Goal: Information Seeking & Learning: Check status

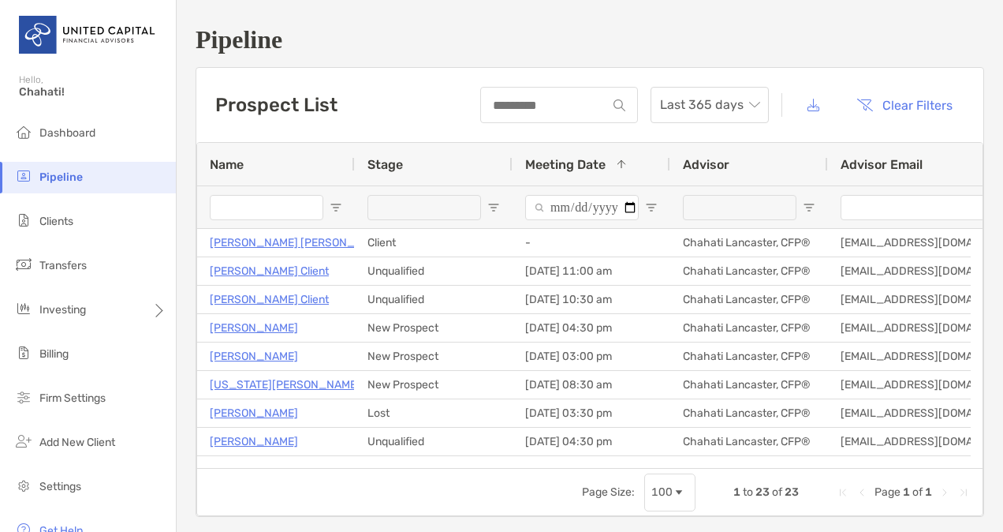
scroll to position [416, 0]
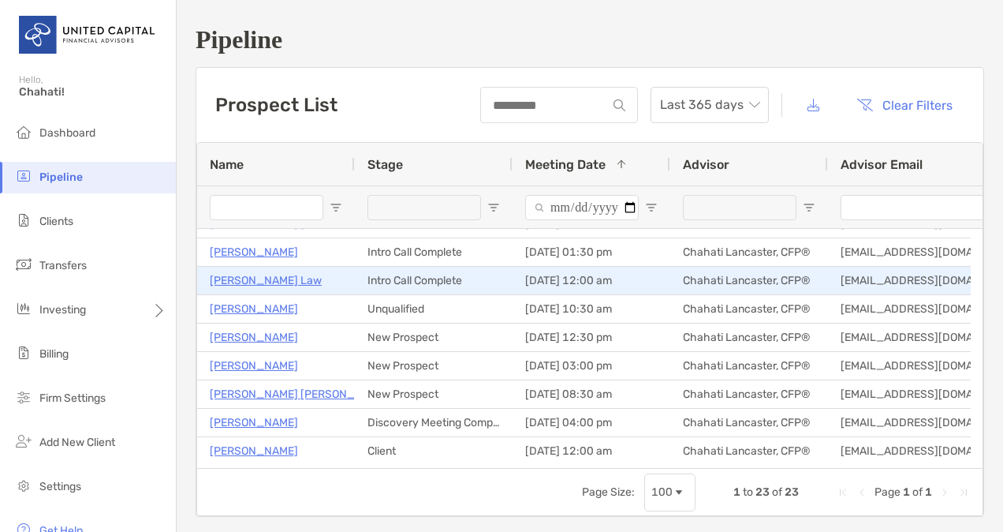
click at [239, 276] on p "Vicky Law" at bounding box center [266, 281] width 112 height 20
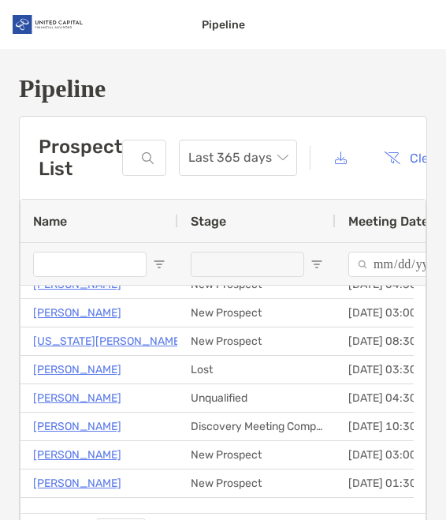
scroll to position [106, 0]
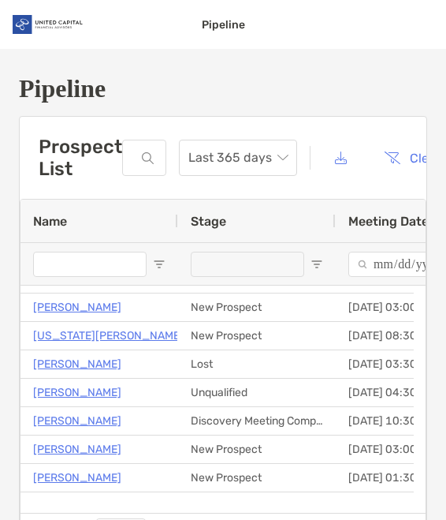
click at [312, 106] on div "Pipeline Prospect List Last 365 days Clear Filters 1 to 23 of 23. Page 1 of 1 N…" at bounding box center [223, 318] width 446 height 538
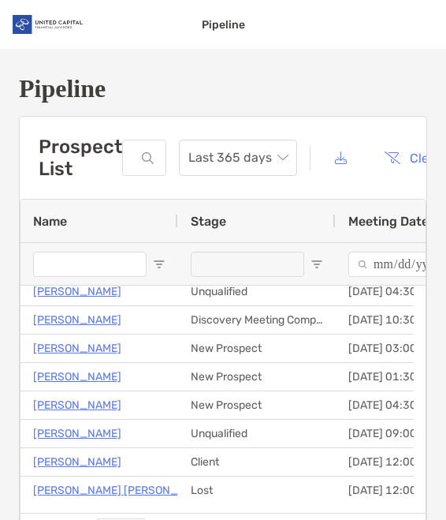
scroll to position [0, 0]
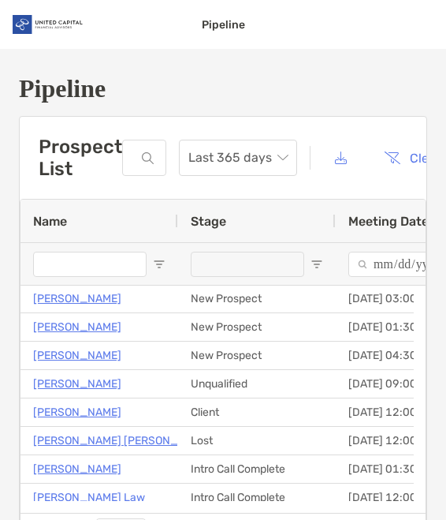
click at [226, 76] on h1 "Pipeline" at bounding box center [223, 88] width 409 height 29
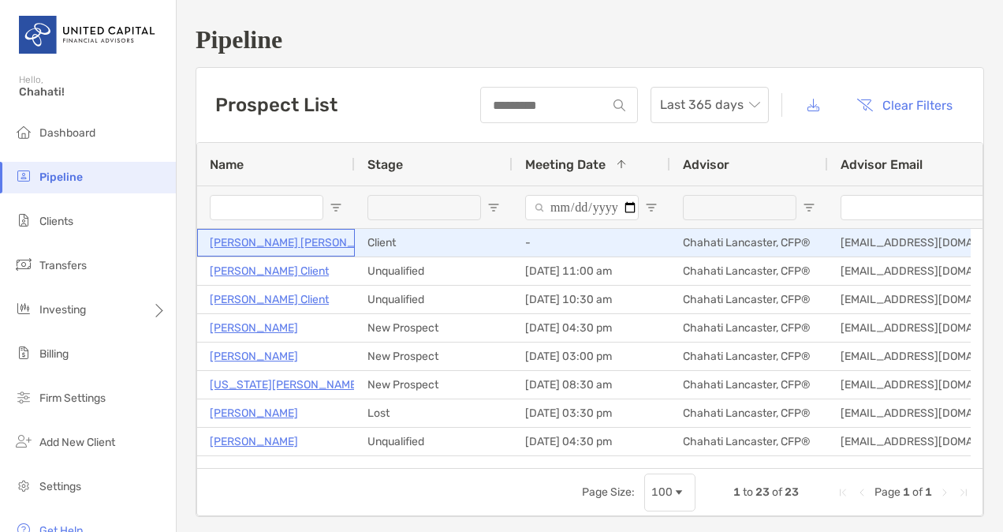
click at [256, 241] on p "[PERSON_NAME] [PERSON_NAME]" at bounding box center [299, 243] width 179 height 20
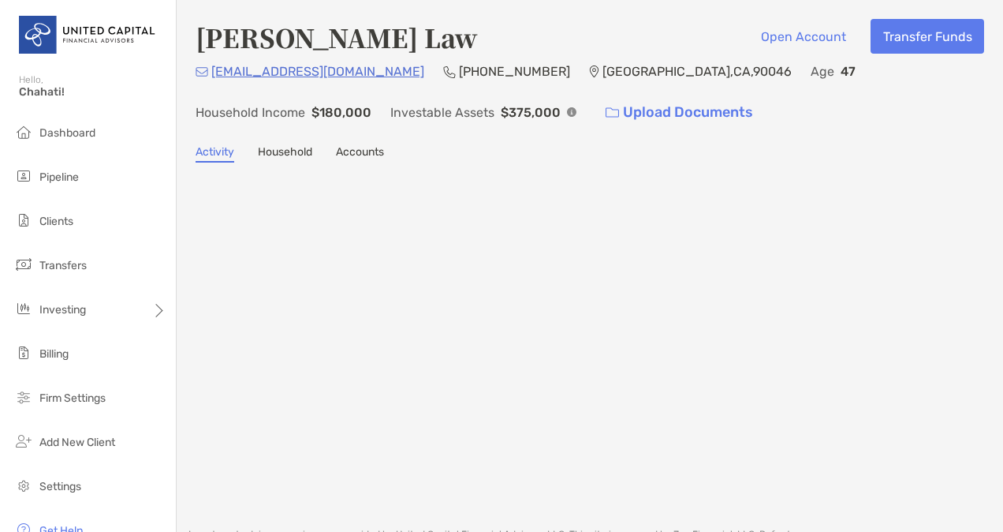
click at [239, 276] on div at bounding box center [590, 335] width 789 height 315
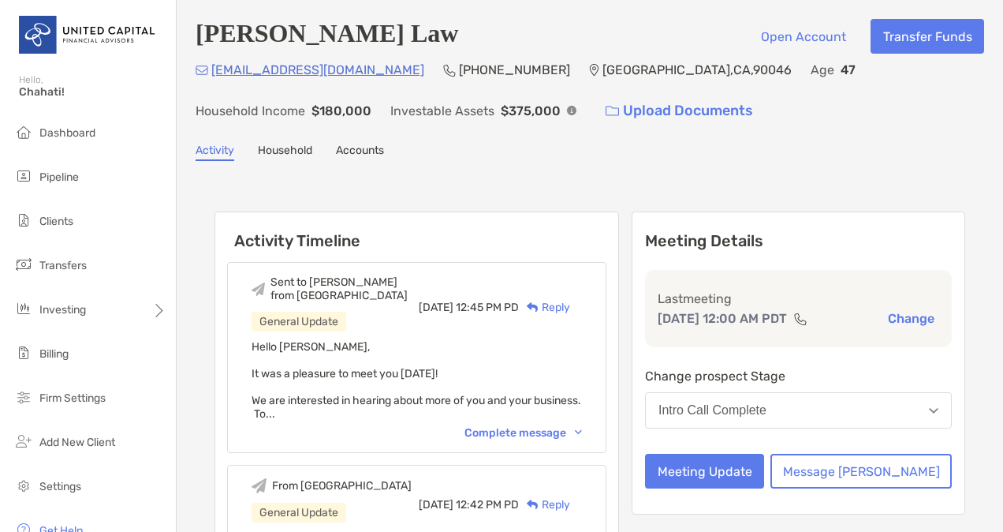
click at [248, 69] on p "[EMAIL_ADDRESS][DOMAIN_NAME]" at bounding box center [317, 70] width 213 height 20
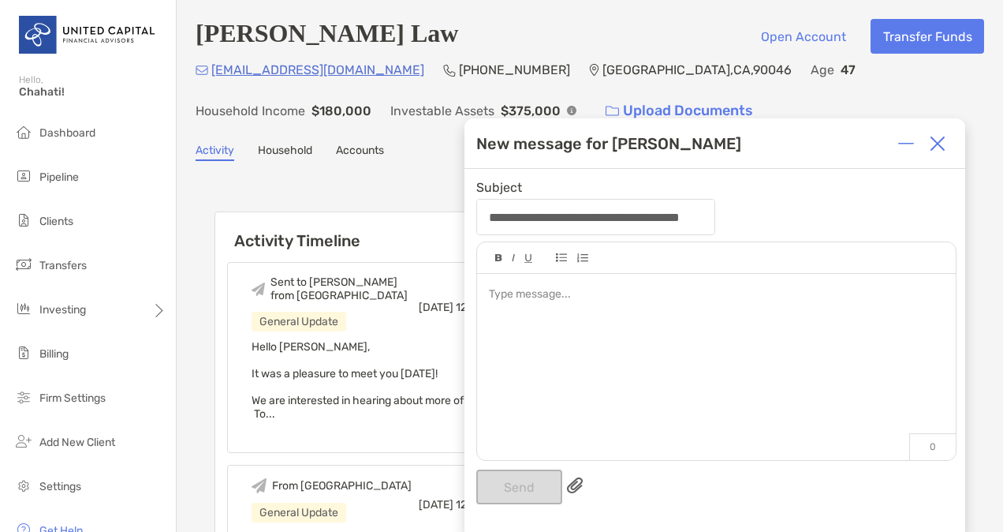
click at [428, 340] on div "Hello Vicky, It was a pleasure to meet you today! We are interested in hearing …" at bounding box center [417, 380] width 330 height 80
click at [895, 134] on div at bounding box center [906, 144] width 32 height 32
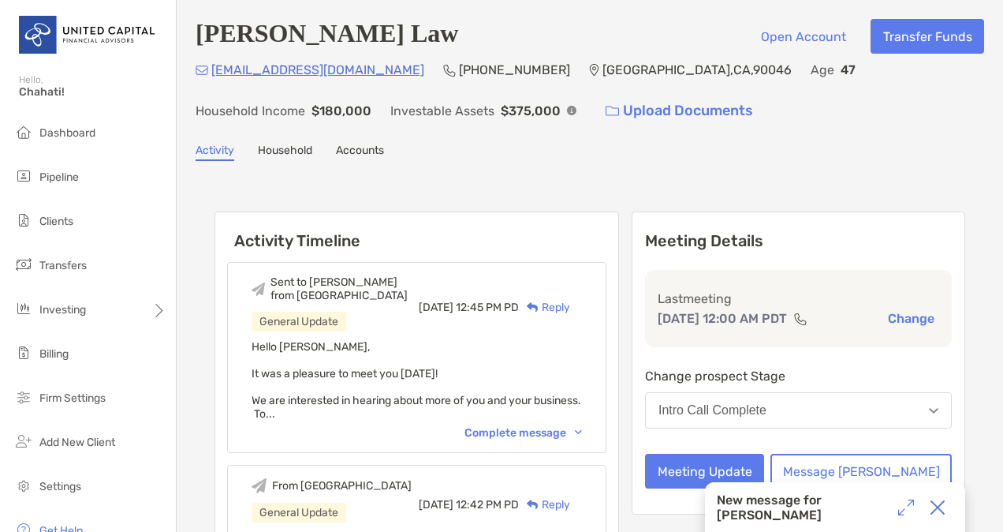
click at [582, 426] on div "Complete message" at bounding box center [524, 432] width 118 height 13
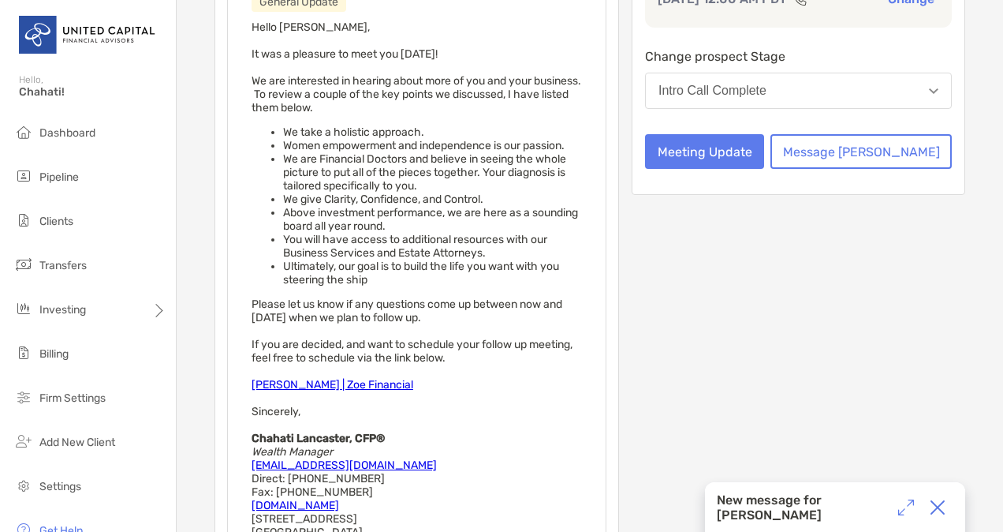
scroll to position [322, 0]
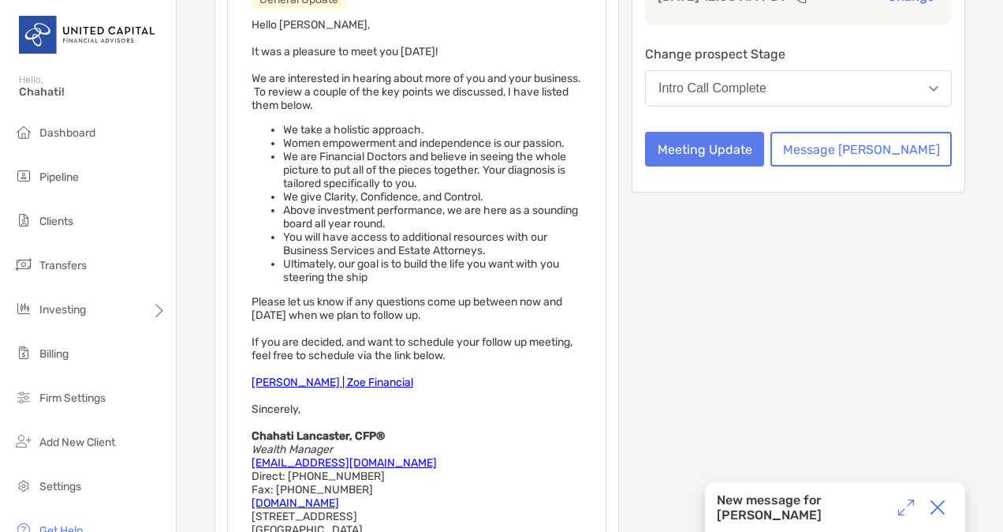
click at [909, 503] on img at bounding box center [906, 507] width 16 height 16
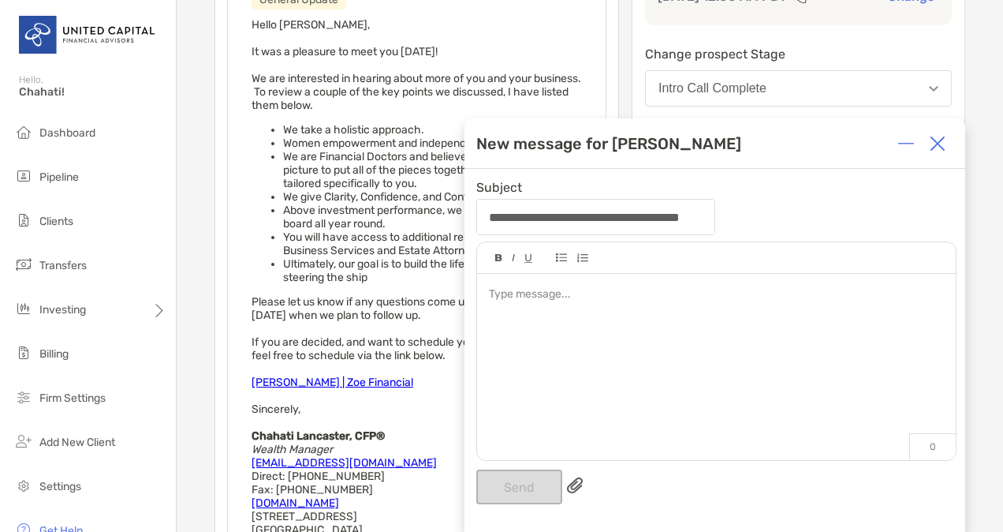
click at [565, 314] on div at bounding box center [716, 359] width 479 height 170
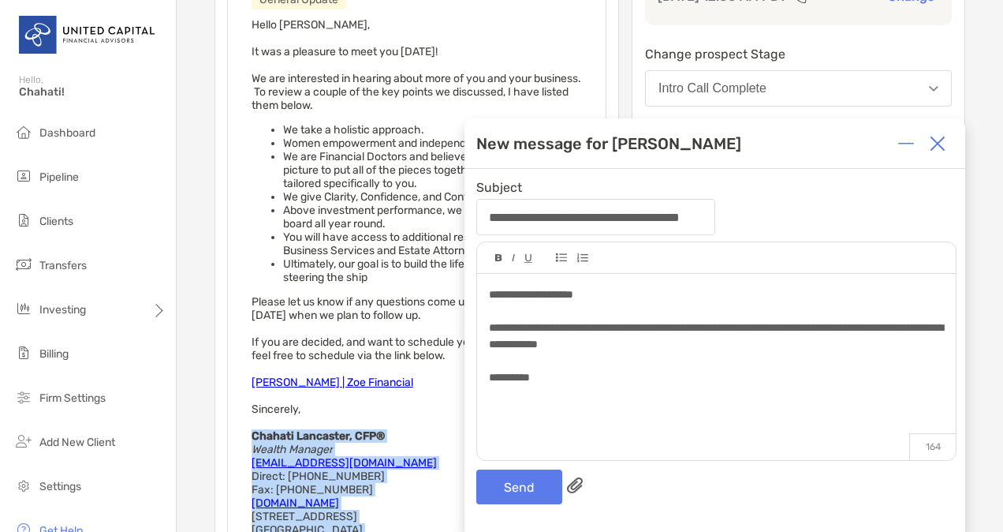
drag, startPoint x: 254, startPoint y: 390, endPoint x: 388, endPoint y: 491, distance: 167.8
click at [388, 491] on div "Hello Vicky, It was a pleasure to meet you today! We are interested in hearing …" at bounding box center [417, 290] width 330 height 545
copy span "Chahati Lancaster, CFP® Wealth Manager chahati.lancaster@unitedcapitalwealth.co…"
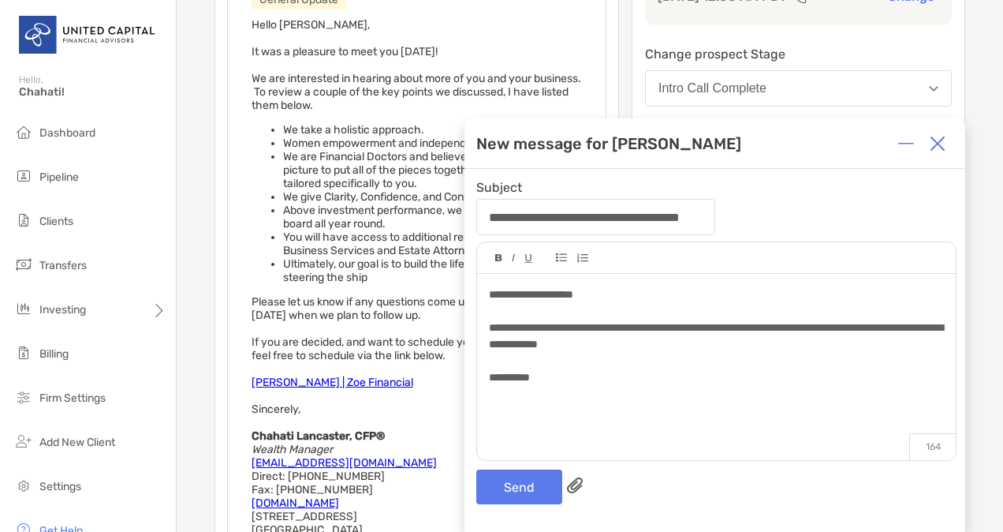
click at [543, 403] on div at bounding box center [716, 410] width 454 height 17
click at [503, 395] on div at bounding box center [716, 394] width 454 height 17
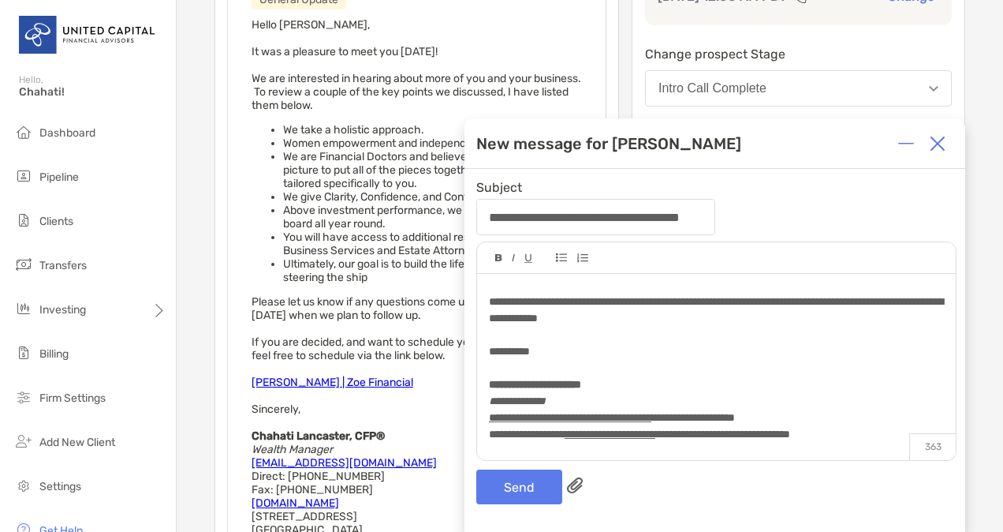
scroll to position [0, 0]
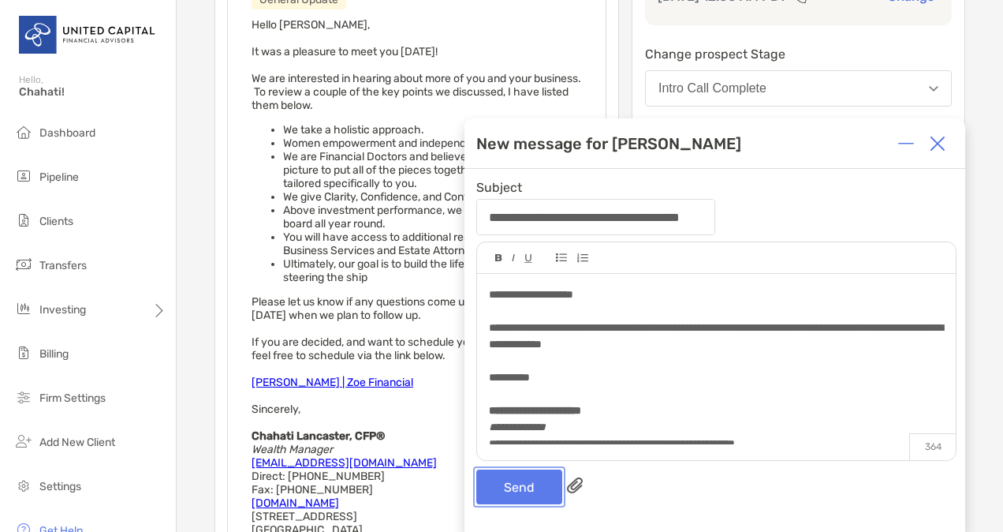
click at [532, 481] on button "Send" at bounding box center [519, 486] width 86 height 35
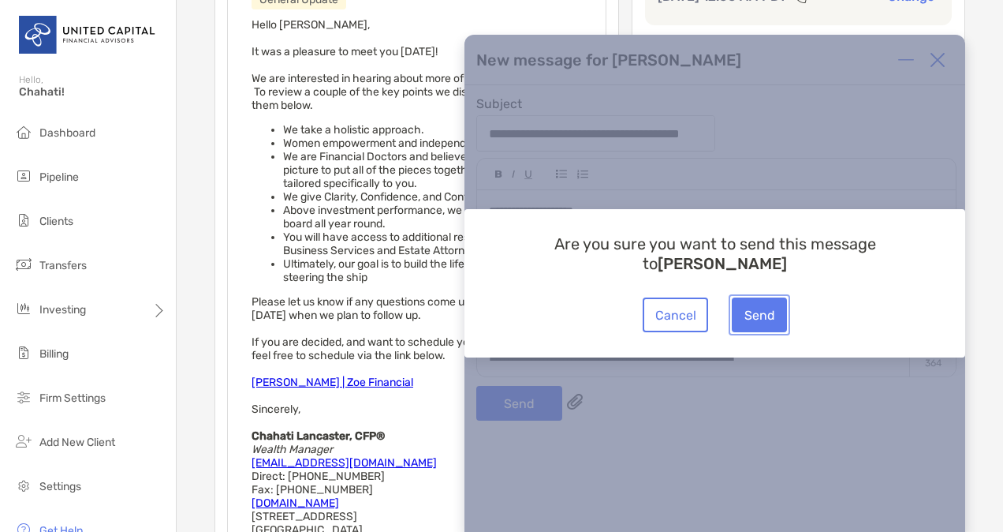
click at [768, 319] on button "Send" at bounding box center [759, 314] width 55 height 35
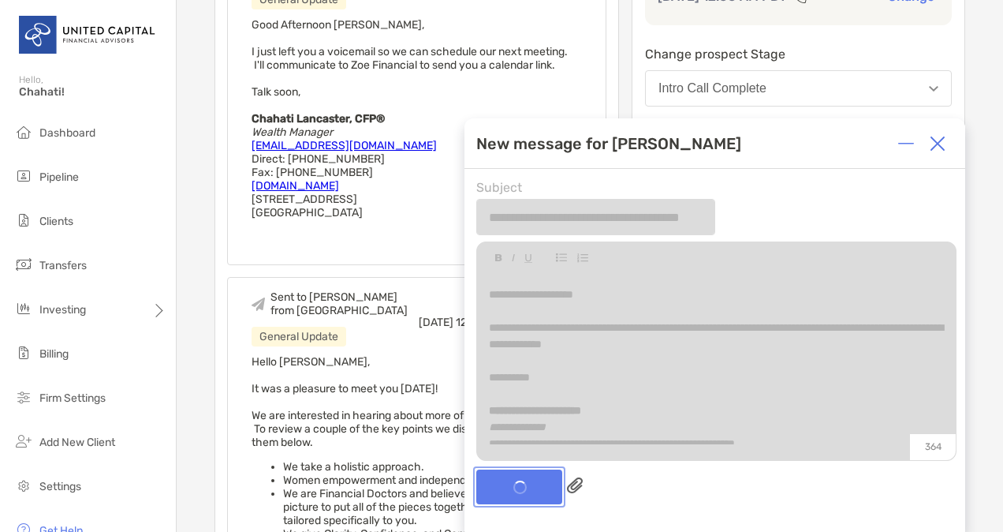
scroll to position [483, 0]
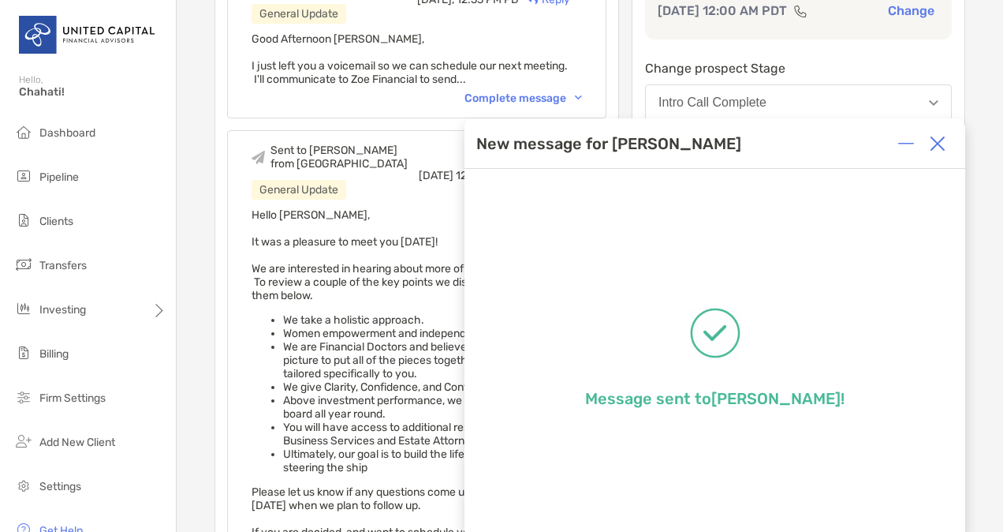
scroll to position [298, 0]
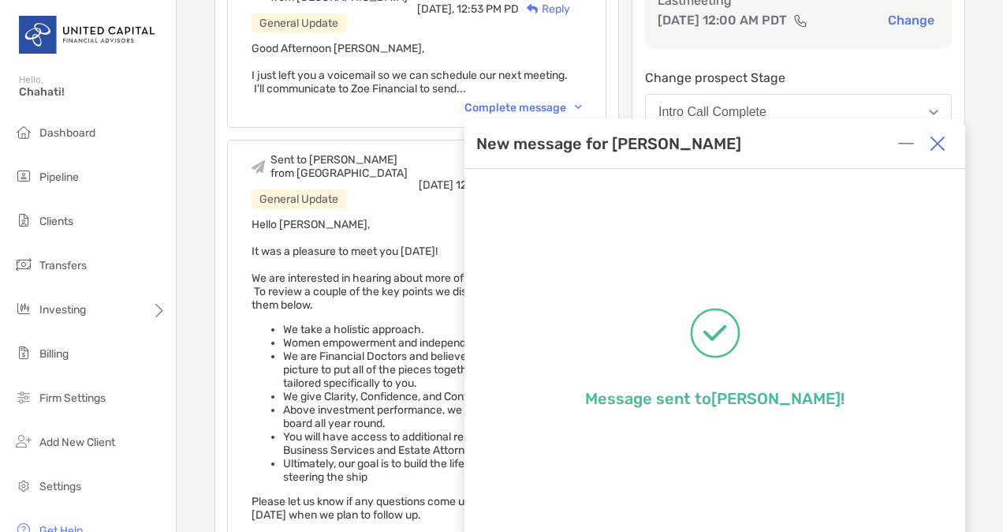
click at [934, 136] on img at bounding box center [938, 144] width 16 height 16
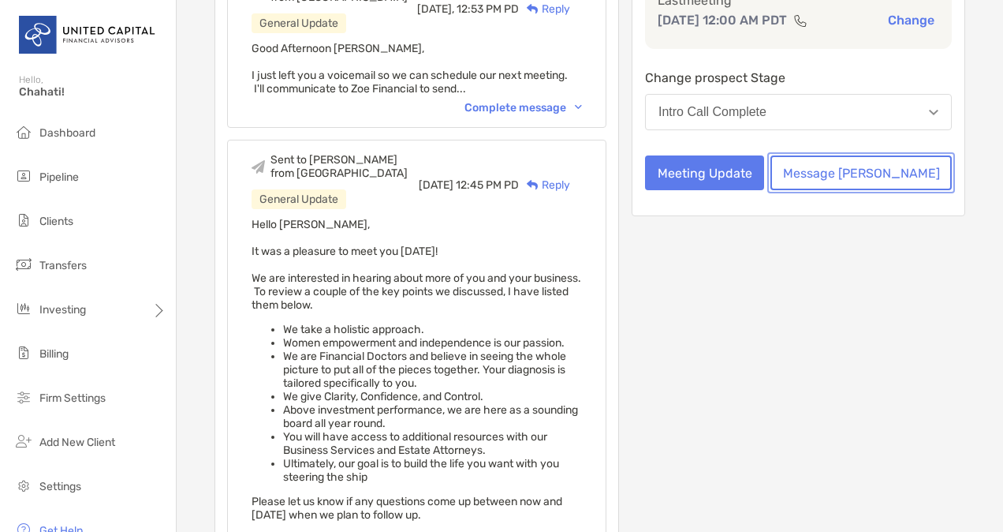
click at [861, 188] on button "Message [PERSON_NAME]" at bounding box center [861, 172] width 181 height 35
click at [860, 190] on button "Message [PERSON_NAME]" at bounding box center [861, 172] width 181 height 35
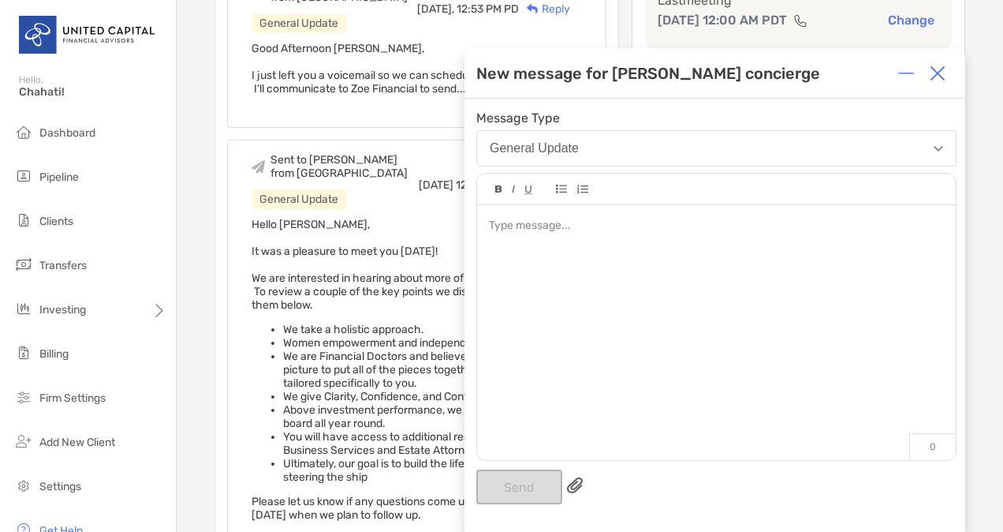
click at [566, 238] on div at bounding box center [716, 324] width 479 height 239
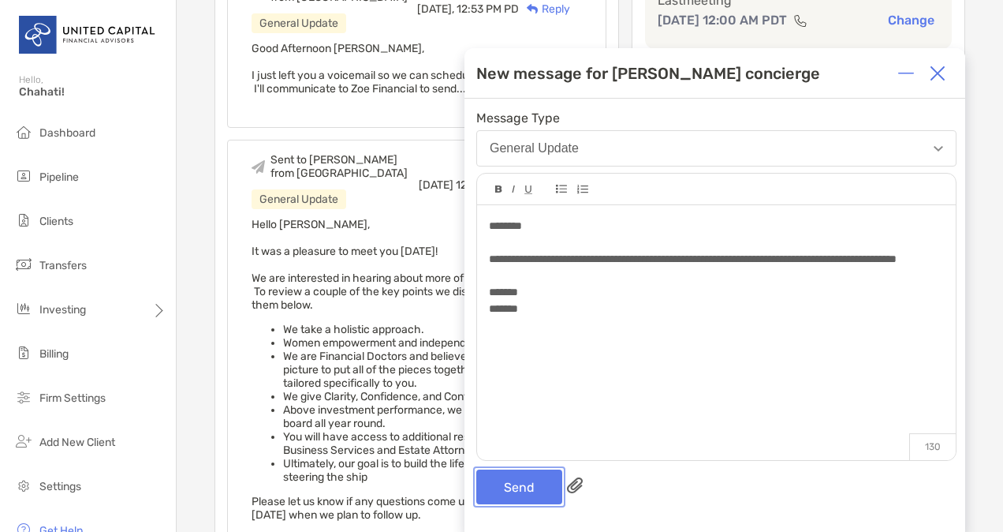
click at [513, 488] on button "Send" at bounding box center [519, 486] width 86 height 35
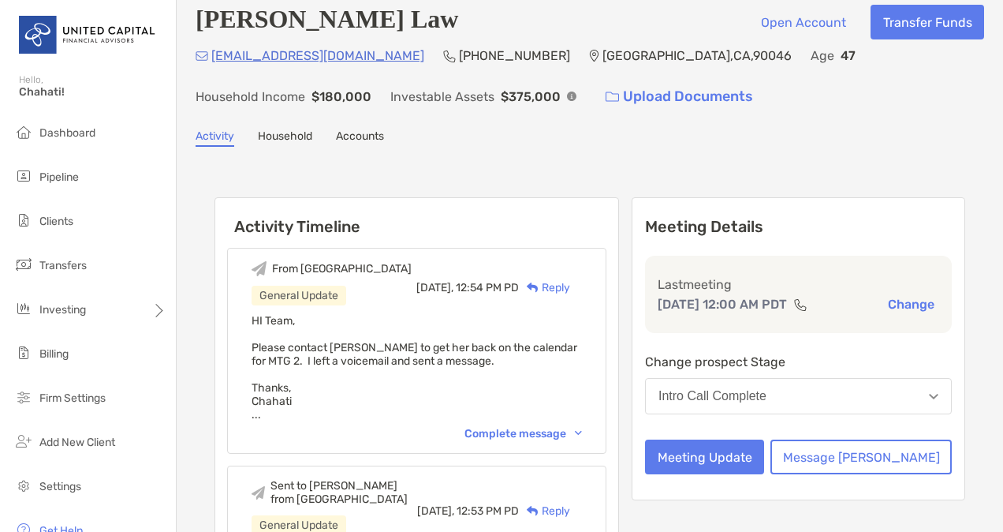
scroll to position [0, 0]
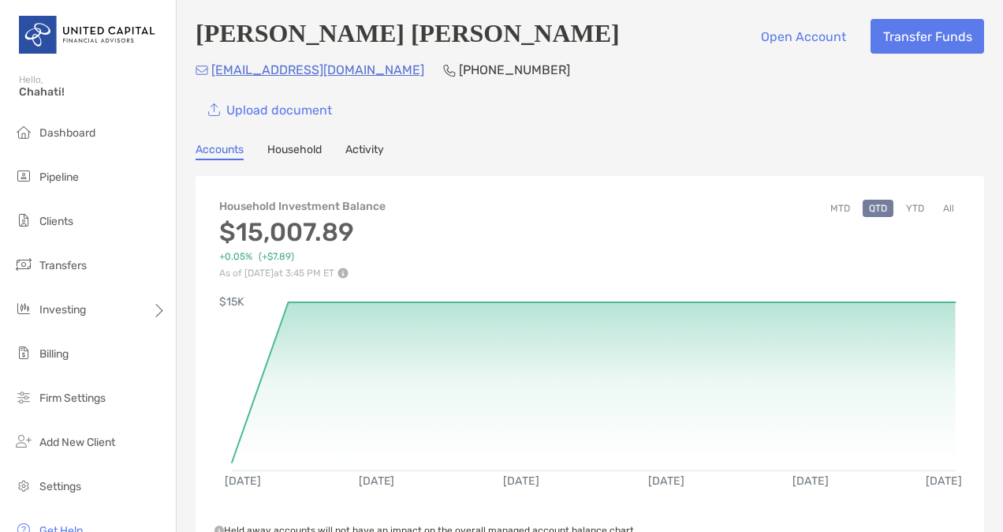
click at [356, 148] on link "Activity" at bounding box center [364, 151] width 39 height 17
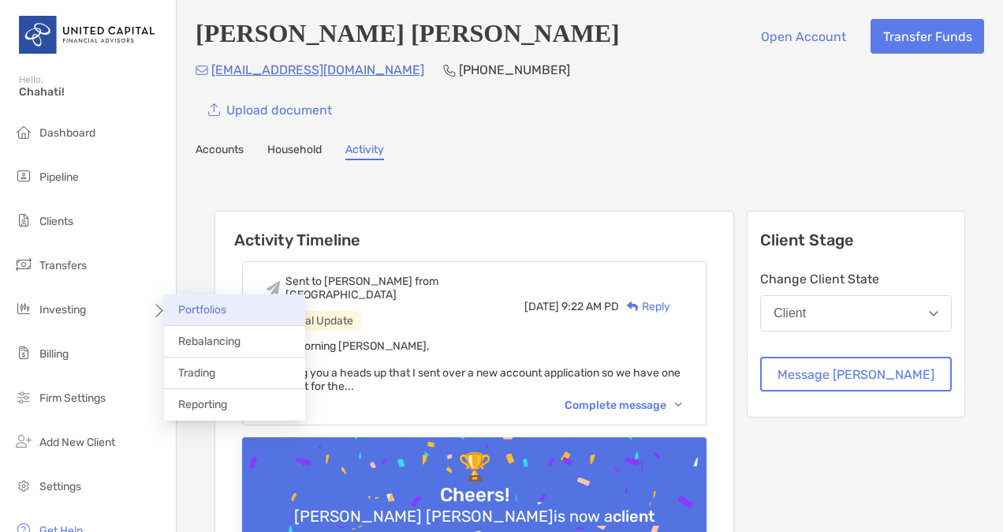
click at [186, 308] on span "Portfolios" at bounding box center [202, 309] width 48 height 13
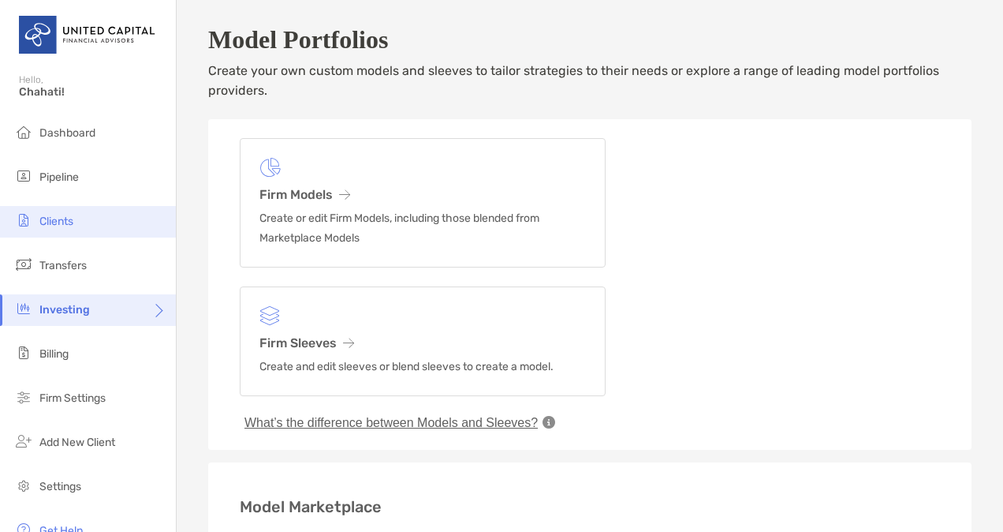
click at [62, 232] on li "Clients" at bounding box center [88, 222] width 176 height 32
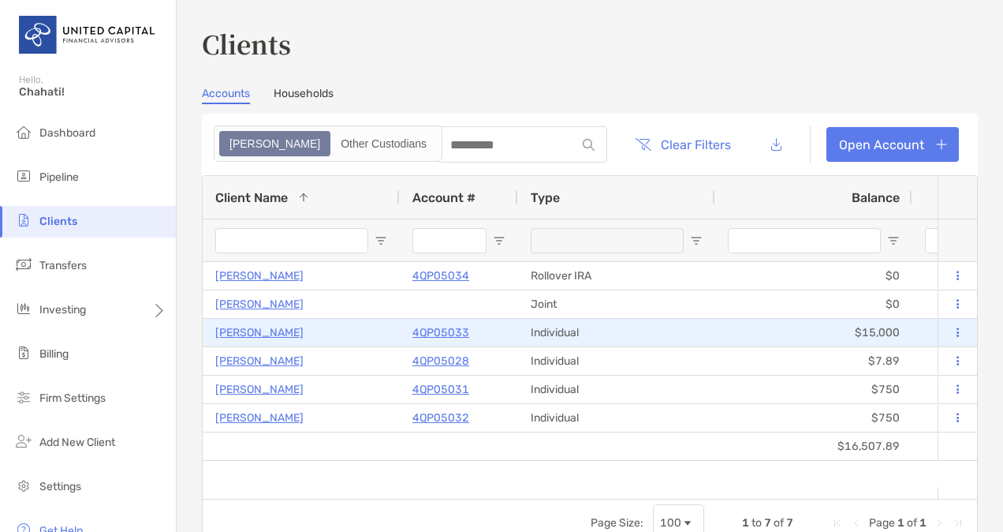
click at [432, 338] on p "4QP05033" at bounding box center [440, 333] width 57 height 20
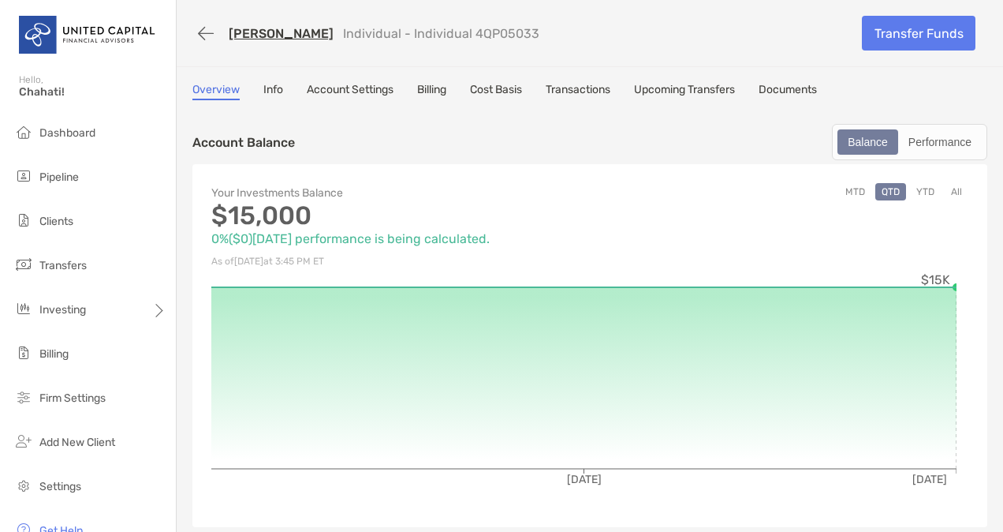
click at [569, 88] on link "Transactions" at bounding box center [578, 91] width 65 height 17
